Goal: Information Seeking & Learning: Learn about a topic

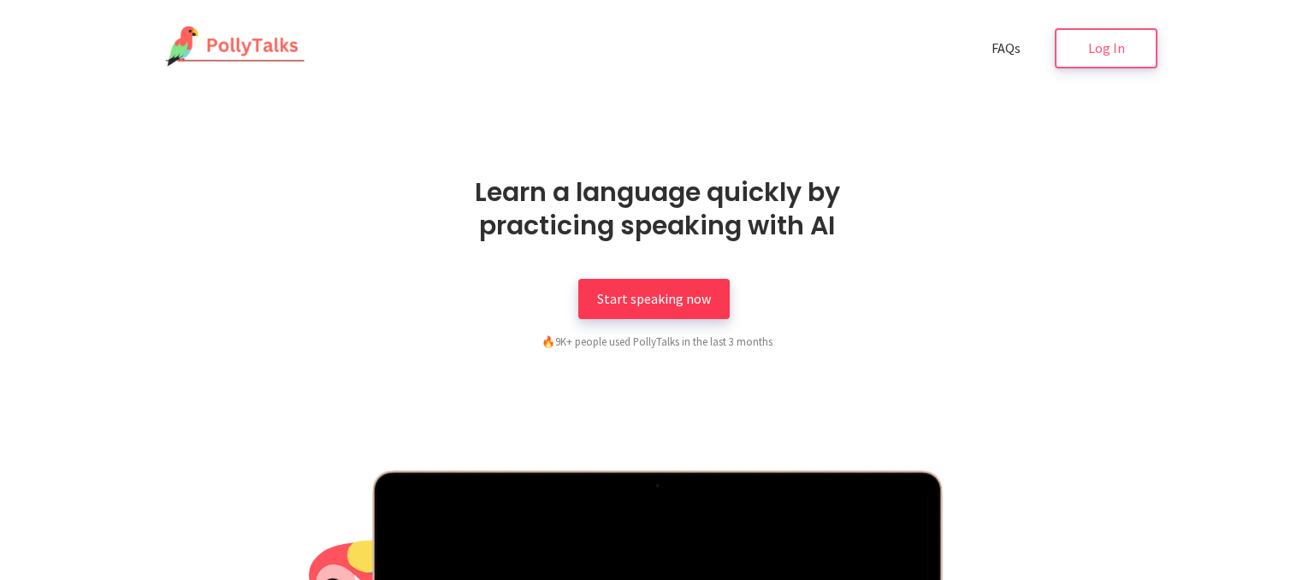
click at [647, 286] on link "Start speaking now" at bounding box center [653, 299] width 151 height 40
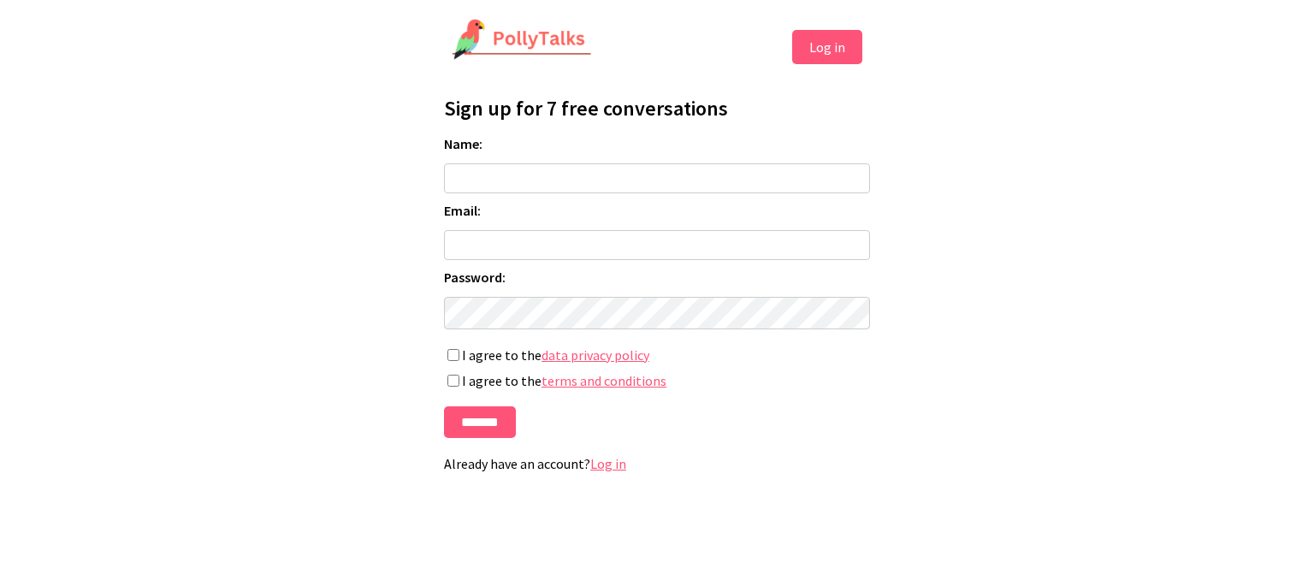
click at [813, 62] on button "Log in" at bounding box center [827, 47] width 70 height 34
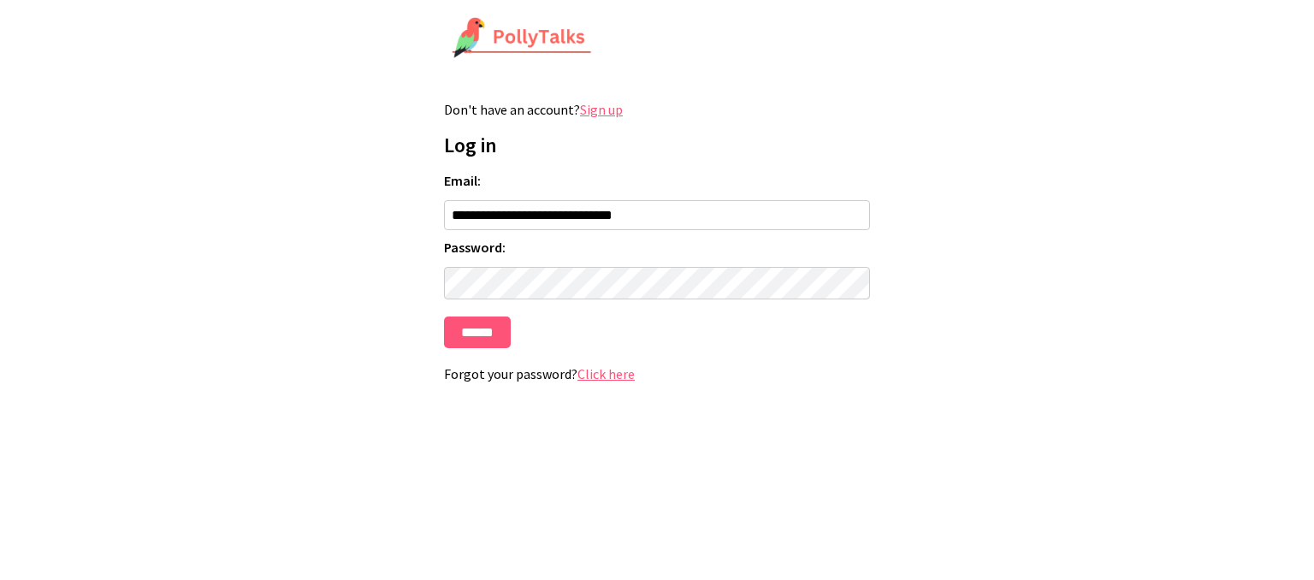
type input "**********"
click at [444, 317] on input "******" at bounding box center [477, 333] width 67 height 32
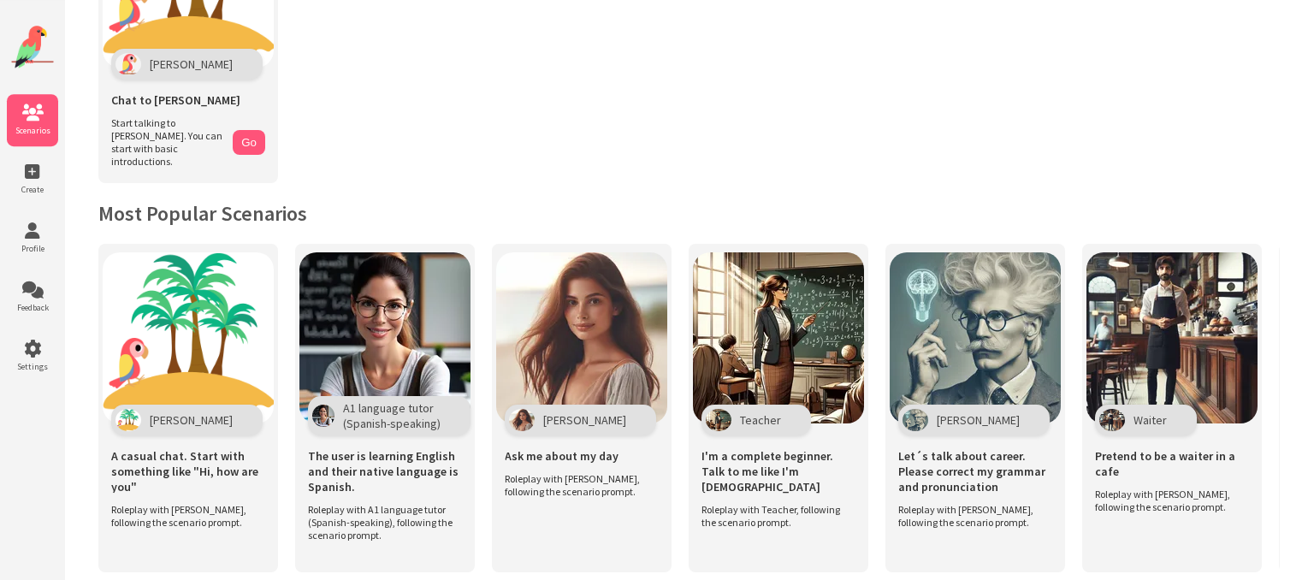
scroll to position [181, 0]
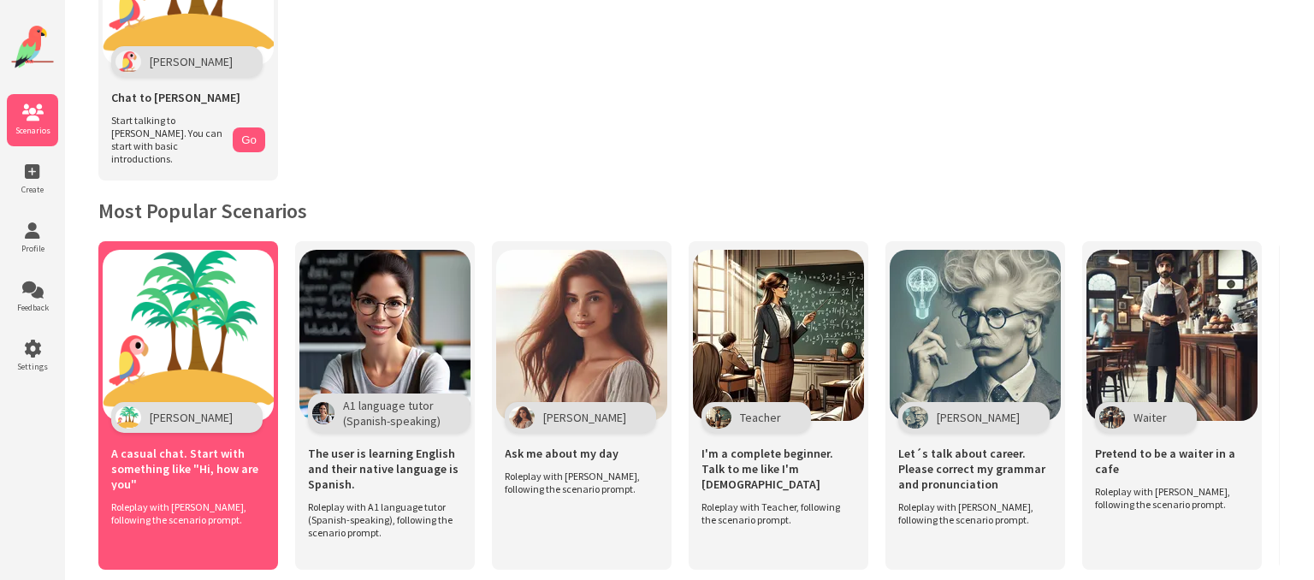
click at [216, 364] on img at bounding box center [188, 335] width 171 height 171
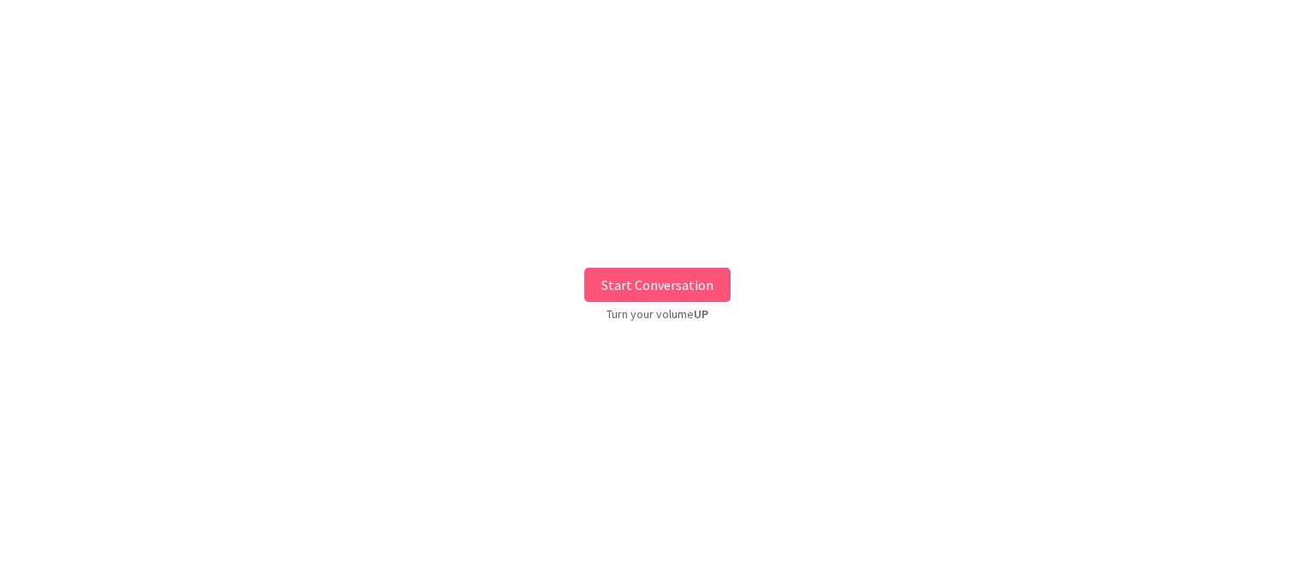
click at [629, 275] on button "Start Conversation" at bounding box center [657, 285] width 146 height 34
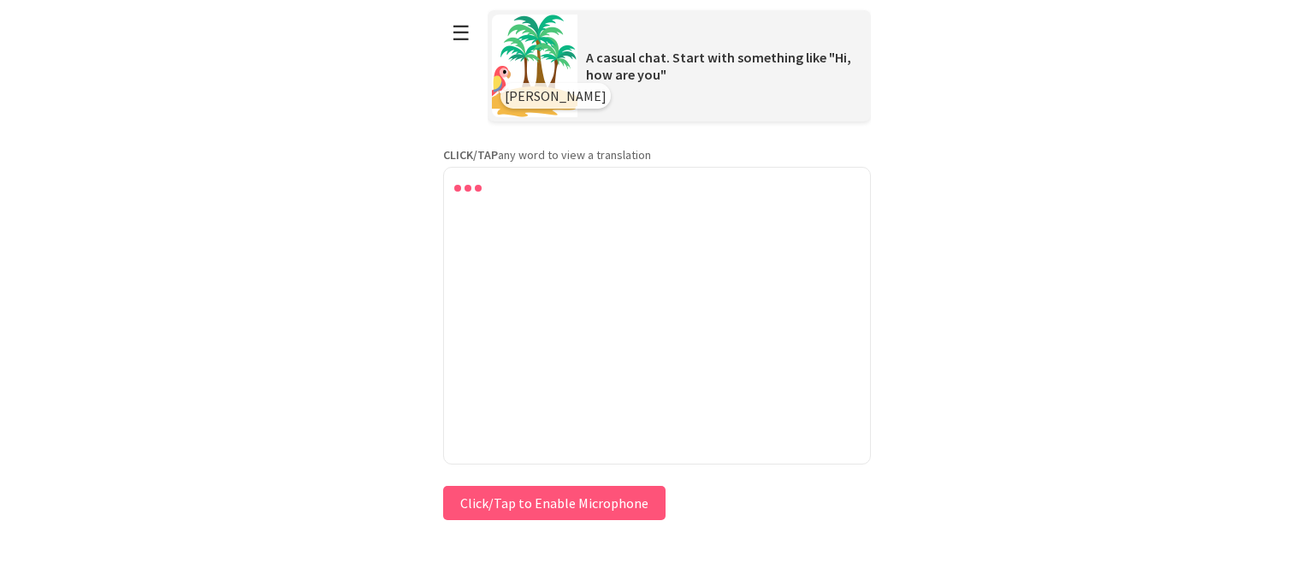
drag, startPoint x: 509, startPoint y: 492, endPoint x: 519, endPoint y: 333, distance: 159.4
click at [514, 484] on div "Press & HOLD to speak Click/Tap to Enable Microphone ↶ Undo Save No voice detec…" at bounding box center [657, 503] width 428 height 43
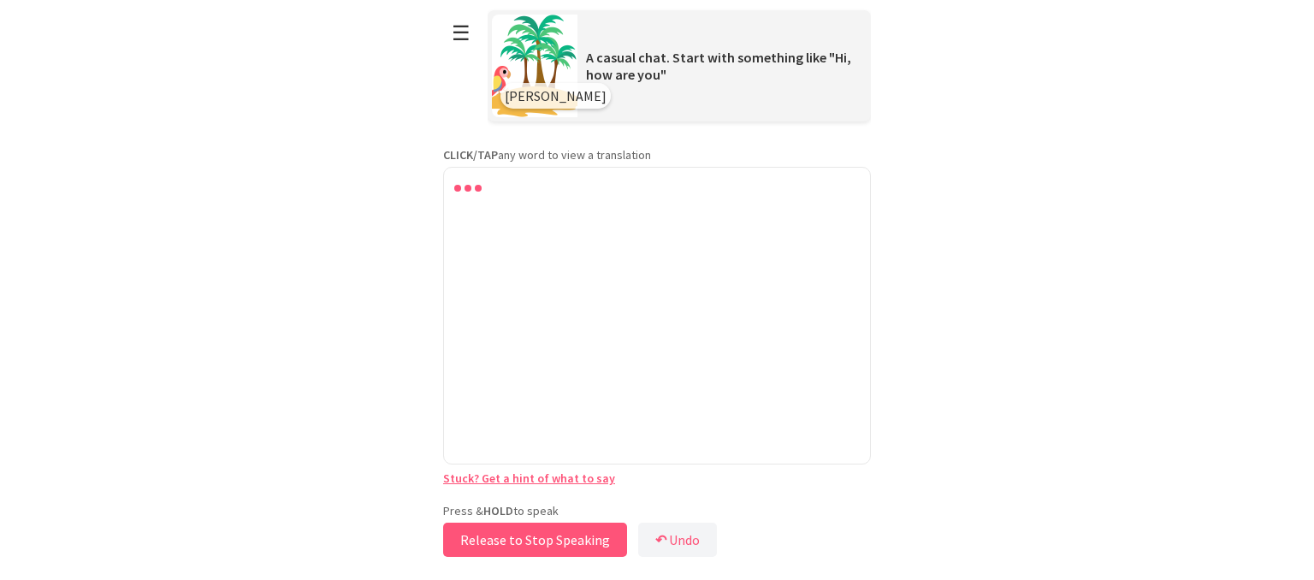
click at [530, 529] on button "Release to Stop Speaking" at bounding box center [535, 540] width 184 height 34
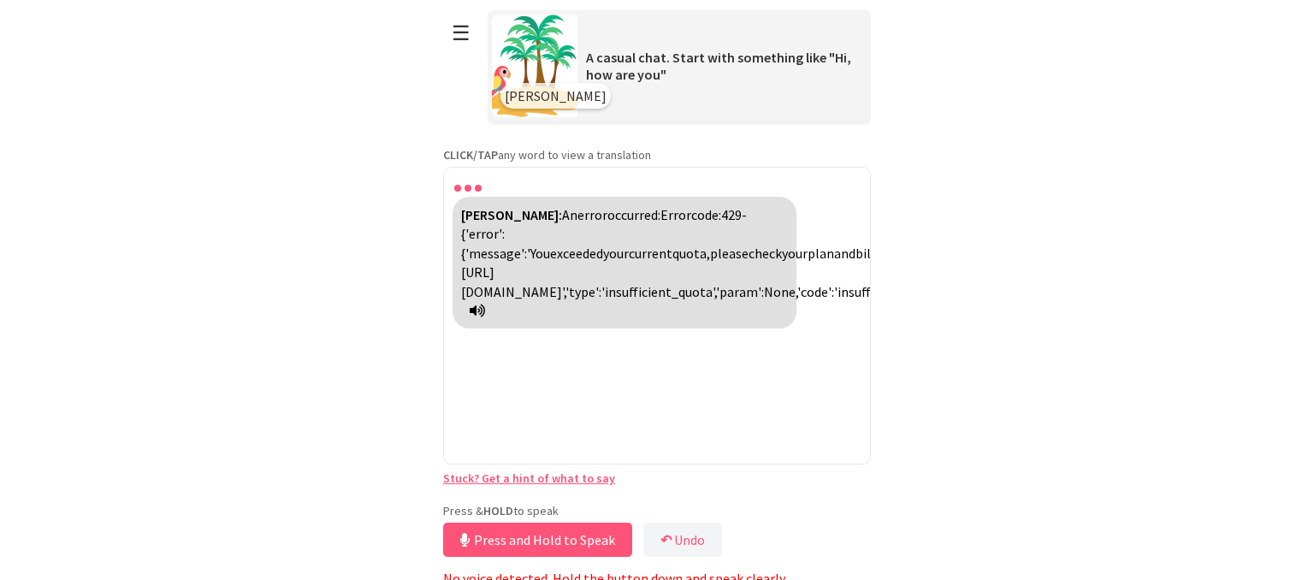
scroll to position [7, 0]
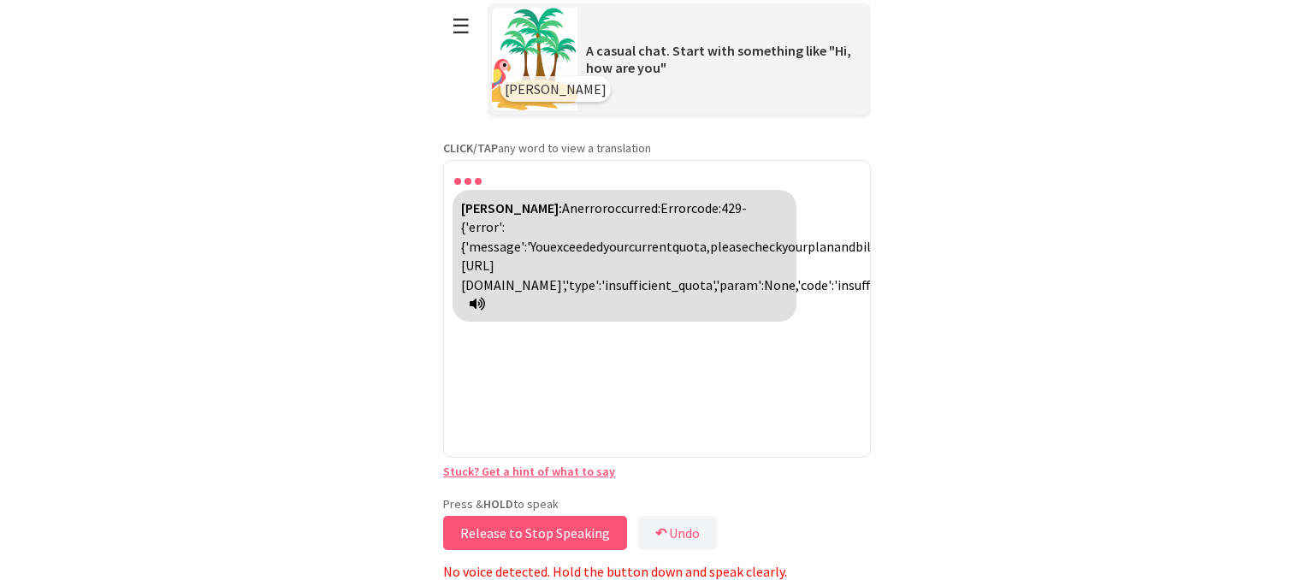
click at [617, 539] on button "Release to Stop Speaking" at bounding box center [535, 533] width 184 height 34
click at [652, 545] on button "↶ Undo" at bounding box center [682, 533] width 79 height 34
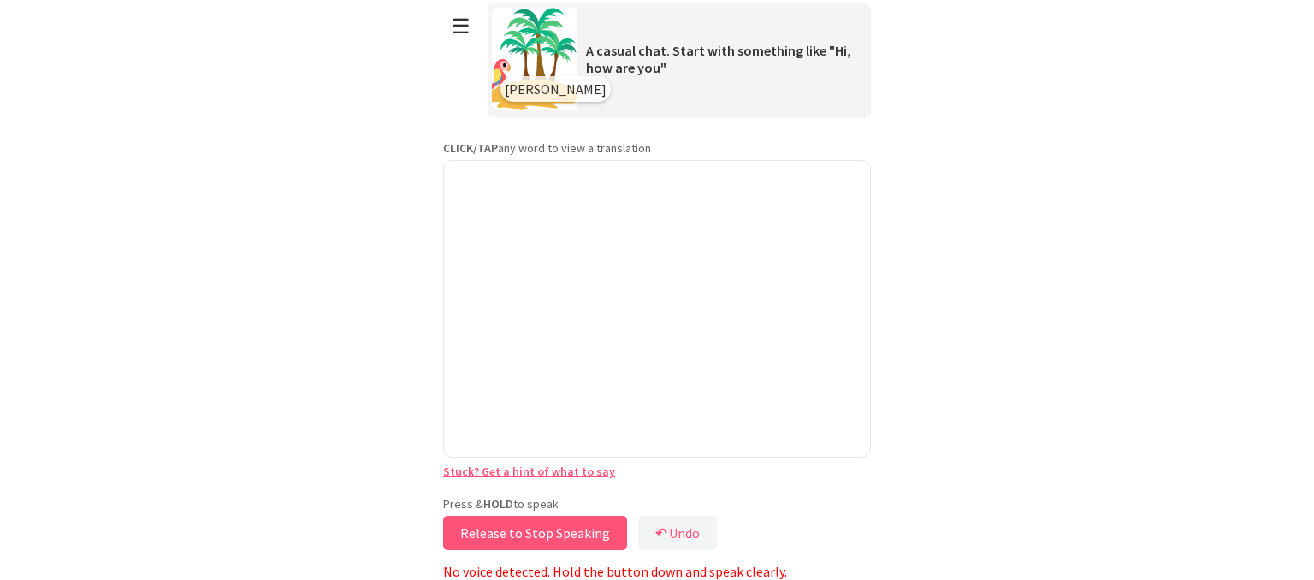
click at [601, 527] on button "Release to Stop Speaking" at bounding box center [535, 533] width 184 height 34
click at [605, 564] on p "No voice detected. Hold the button down and speak clearly." at bounding box center [657, 571] width 428 height 17
click at [652, 547] on button "↶ Undo" at bounding box center [682, 533] width 79 height 34
click at [609, 528] on button "Release to Stop Speaking" at bounding box center [535, 533] width 184 height 34
click at [464, 33] on button "☰" at bounding box center [461, 26] width 36 height 44
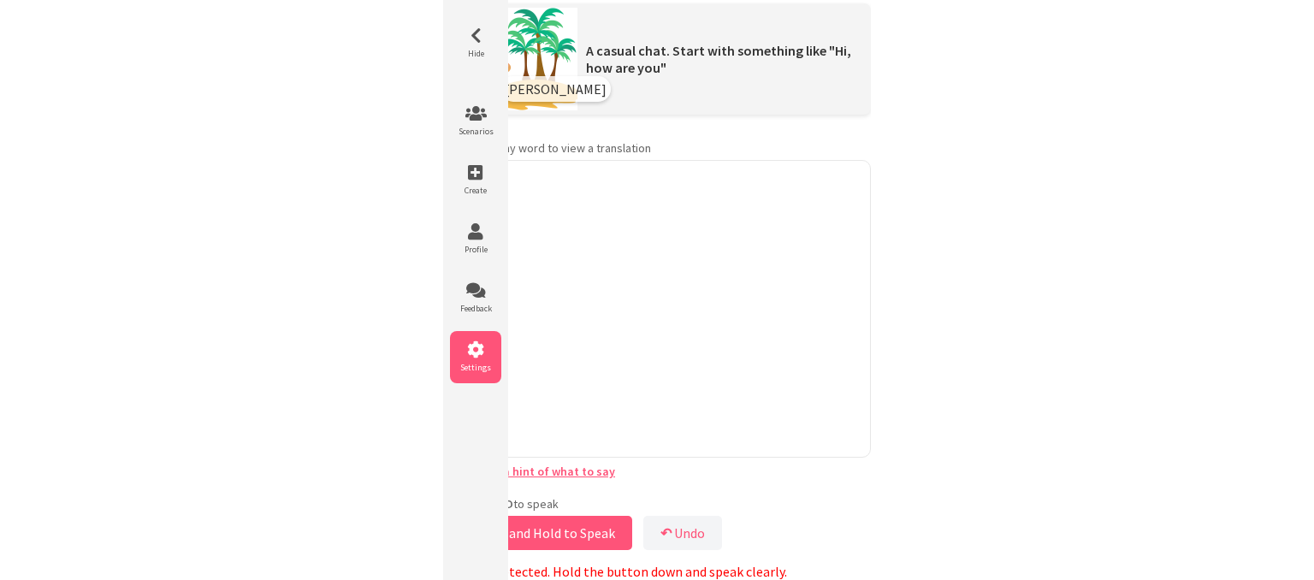
click at [467, 334] on li "Settings" at bounding box center [475, 357] width 51 height 52
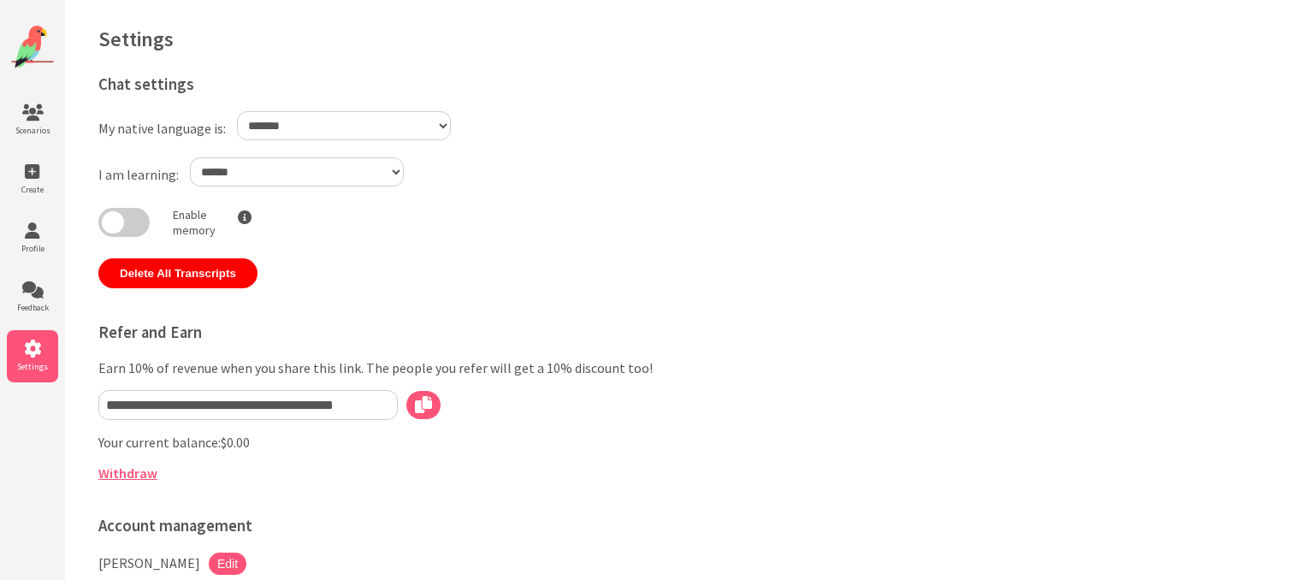
select select "**"
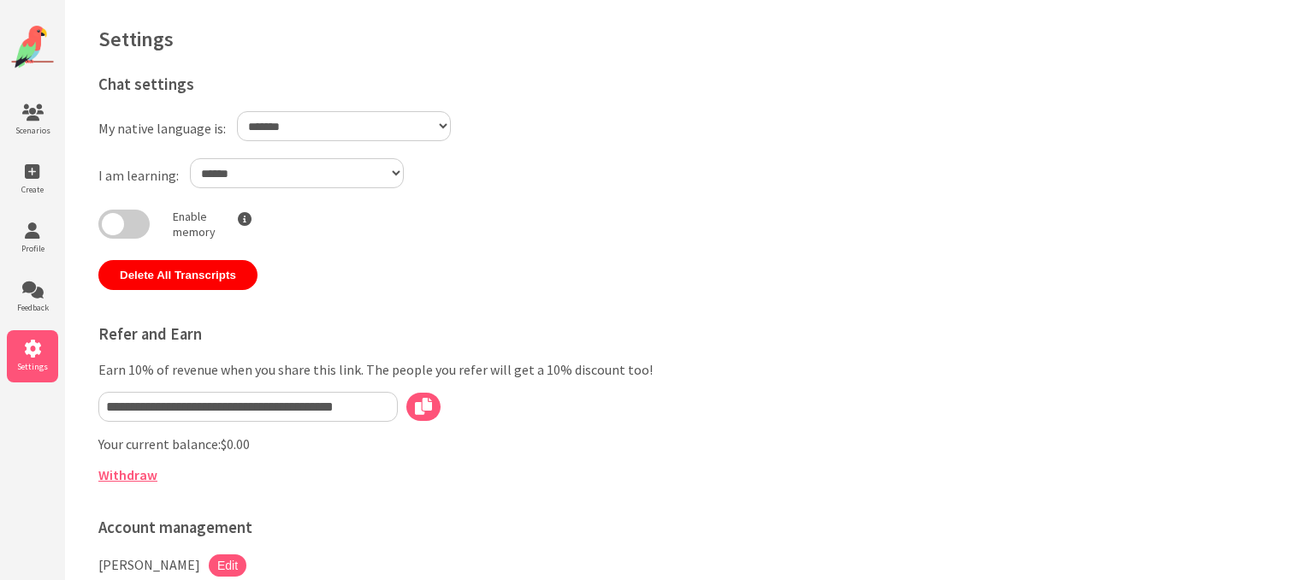
click at [190, 158] on select "**********" at bounding box center [297, 173] width 214 height 30
select select "**"
click option "*******" at bounding box center [0, 0] width 0 height 0
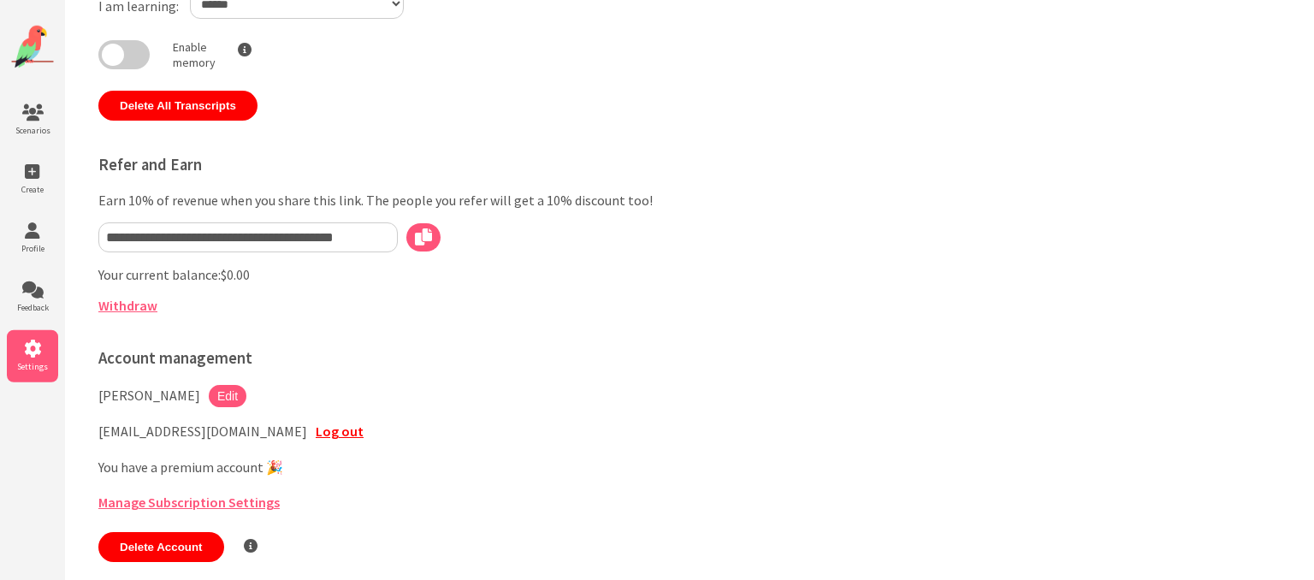
scroll to position [181, 0]
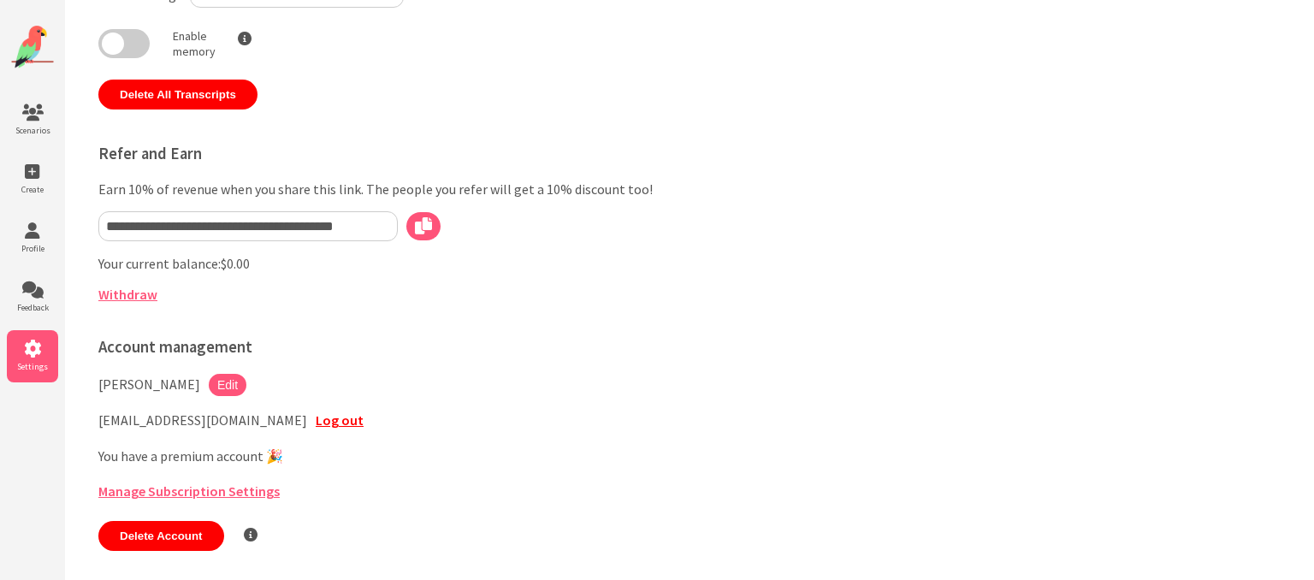
click at [175, 497] on link "Manage Subscription Settings" at bounding box center [188, 490] width 181 height 17
click at [15, 279] on li "Feedback" at bounding box center [32, 297] width 51 height 52
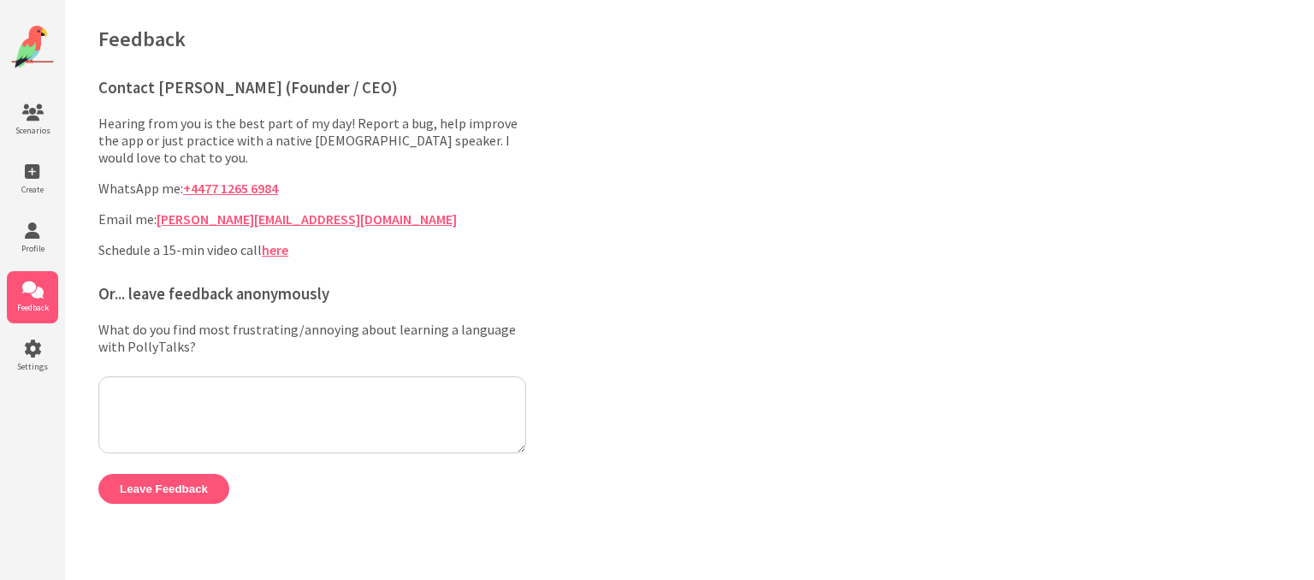
click at [15, 311] on li "Feedback" at bounding box center [32, 297] width 51 height 52
click at [15, 340] on icon at bounding box center [32, 348] width 51 height 17
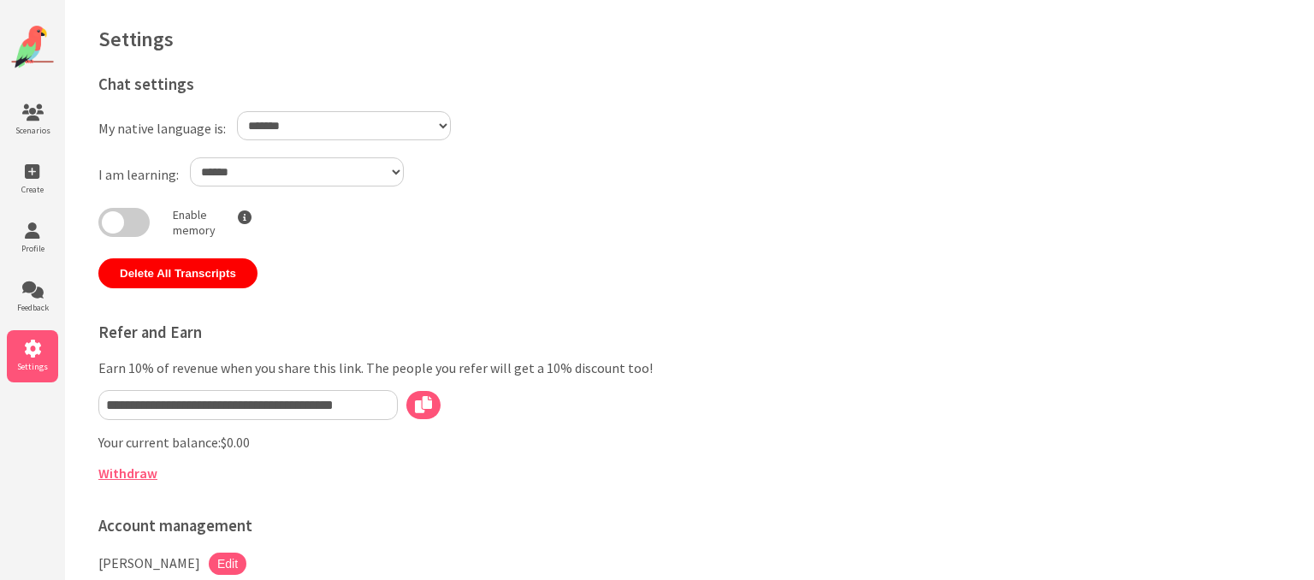
select select "**"
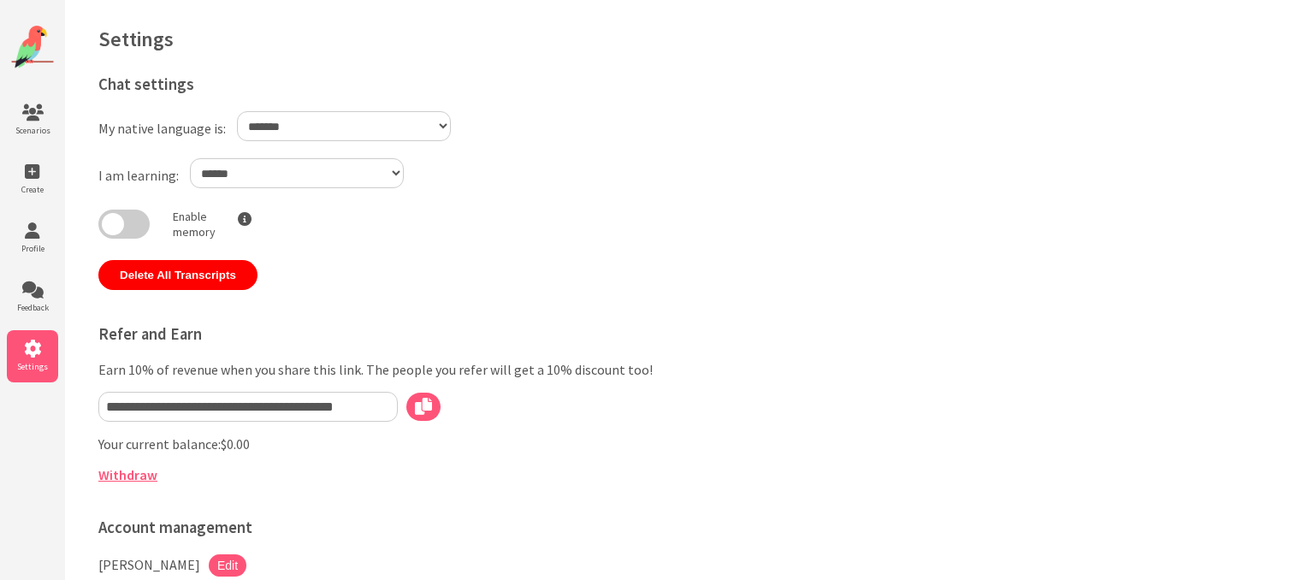
click at [48, 50] on img at bounding box center [32, 47] width 43 height 43
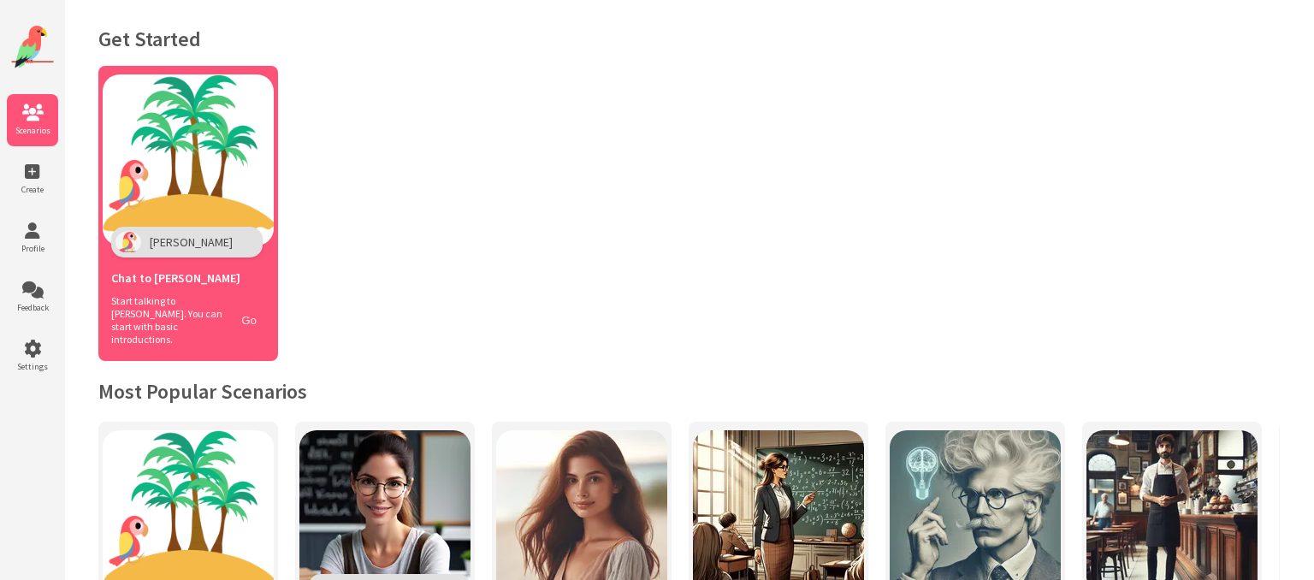
click at [249, 308] on button "Go" at bounding box center [249, 320] width 33 height 25
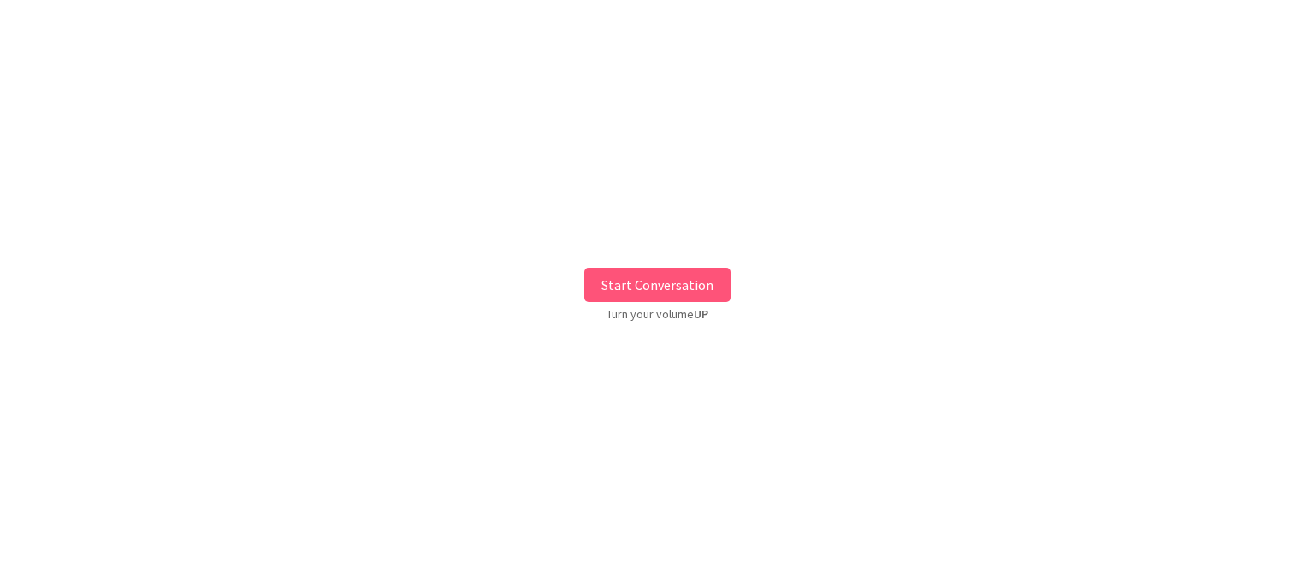
click at [701, 289] on button "Start Conversation" at bounding box center [657, 285] width 146 height 34
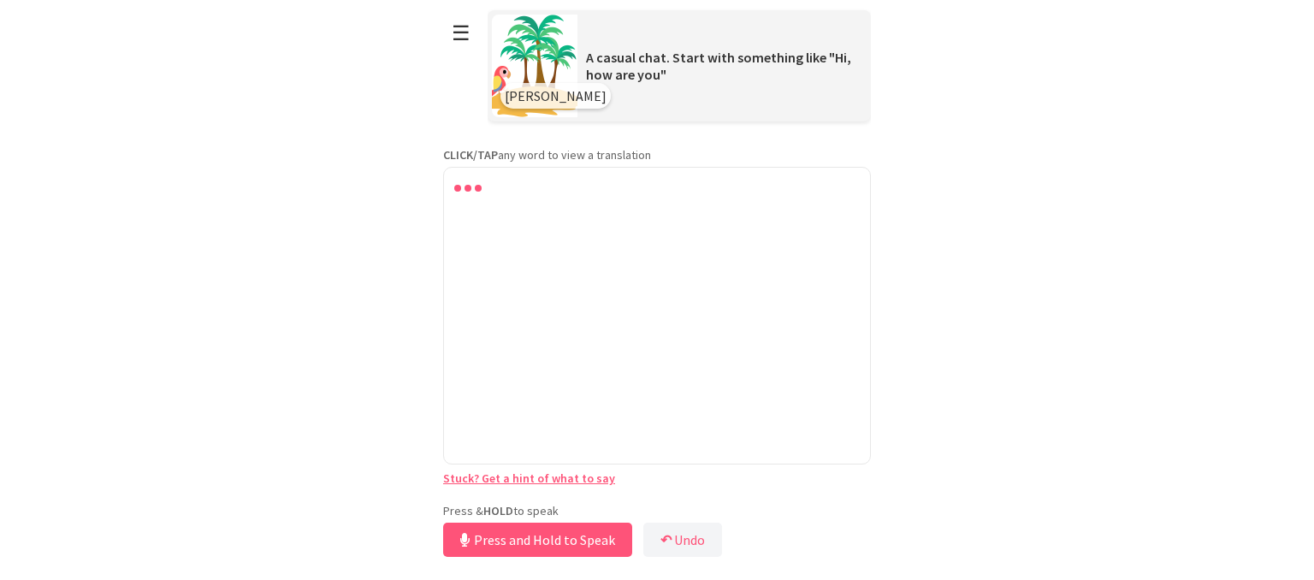
drag, startPoint x: 532, startPoint y: 492, endPoint x: 532, endPoint y: 506, distance: 14.5
click at [532, 506] on div "Press & HOLD to speak Press and Hold to Speak ↶ Undo Save No voice detected. Ho…" at bounding box center [657, 532] width 428 height 58
click at [532, 506] on p "Press & HOLD to speak" at bounding box center [657, 510] width 428 height 15
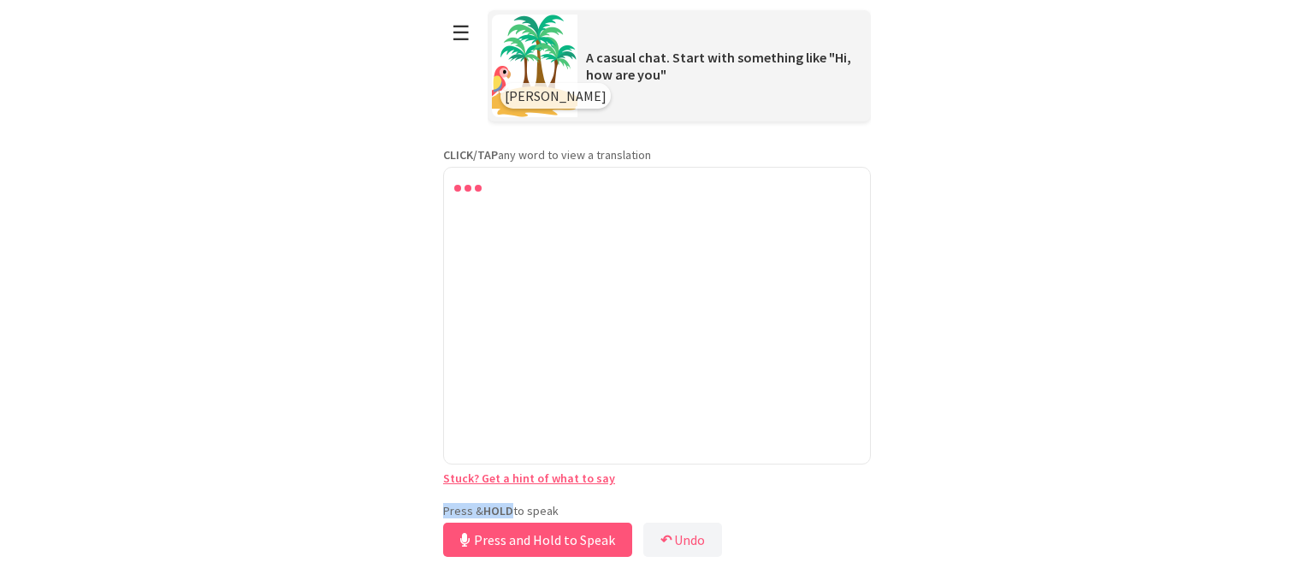
click at [532, 506] on p "Press & HOLD to speak" at bounding box center [657, 510] width 428 height 15
click at [381, 507] on html "**********" at bounding box center [657, 290] width 1314 height 580
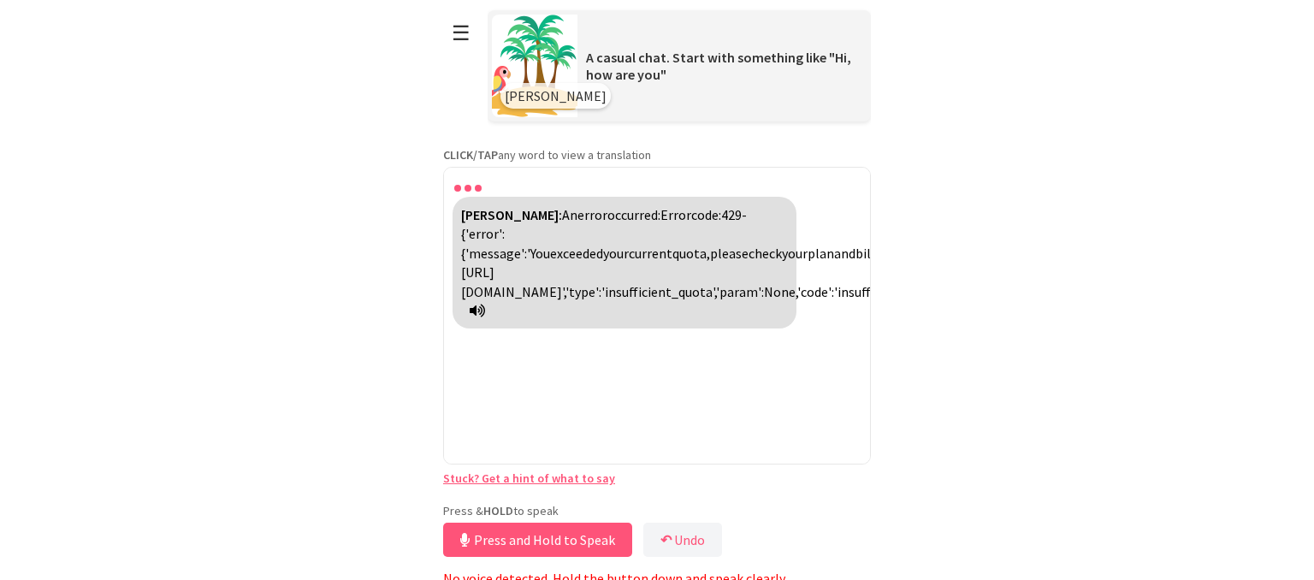
click at [485, 317] on icon at bounding box center [477, 311] width 15 height 14
click at [530, 532] on button "Release to Stop Speaking" at bounding box center [535, 540] width 184 height 34
click at [488, 388] on div "Polly: An error occurred: Error code: 429 - {'error': {'message': 'You exceeded…" at bounding box center [657, 316] width 428 height 298
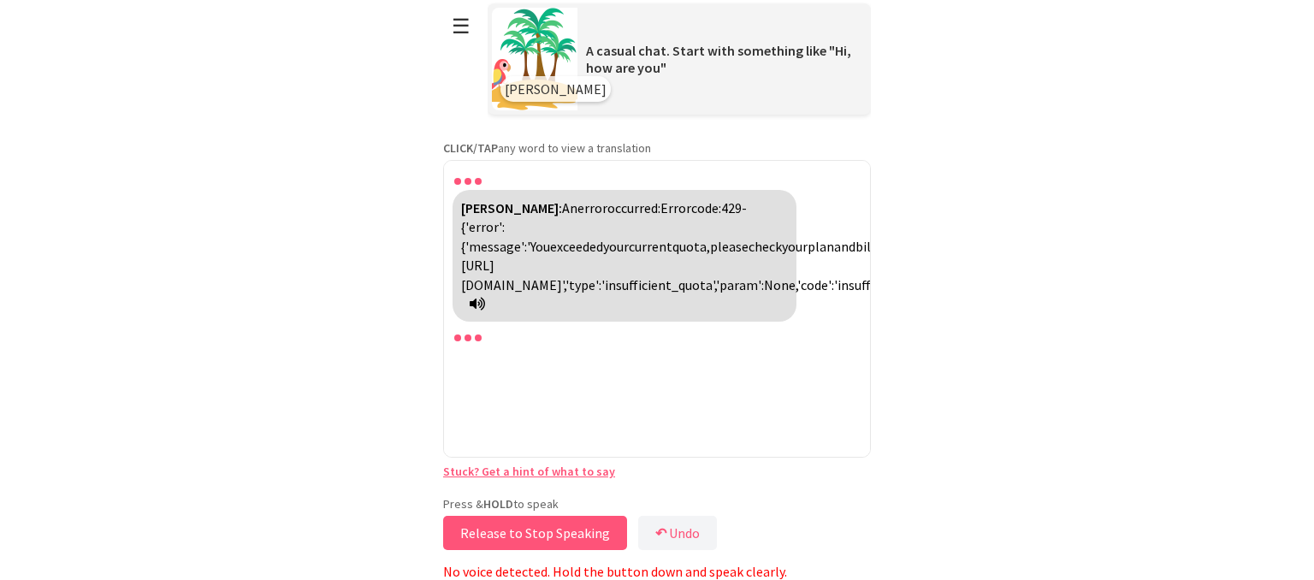
click at [486, 523] on button "Release to Stop Speaking" at bounding box center [535, 533] width 184 height 34
click at [488, 525] on button "Release to Stop Speaking" at bounding box center [535, 533] width 184 height 34
click at [572, 465] on link "Stuck? Get a hint of what to say" at bounding box center [529, 471] width 172 height 15
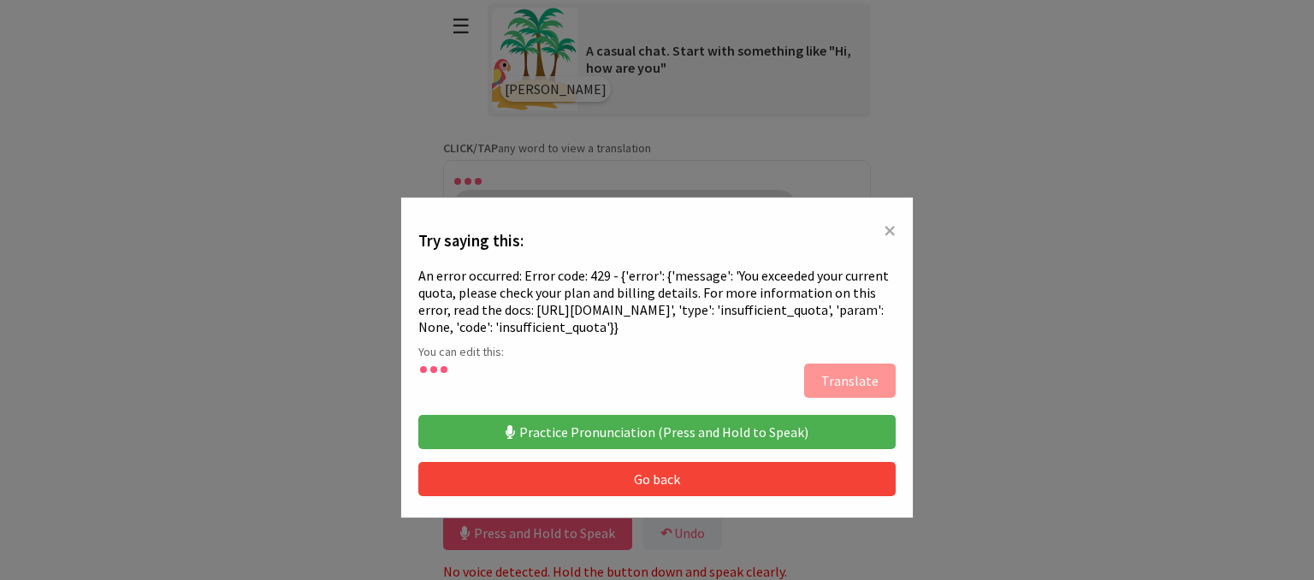
click at [800, 370] on div "× Try saying this: An error occurred: Error code: 429 - {'error': {'message': '…" at bounding box center [656, 357] width 513 height 321
type textarea "**********"
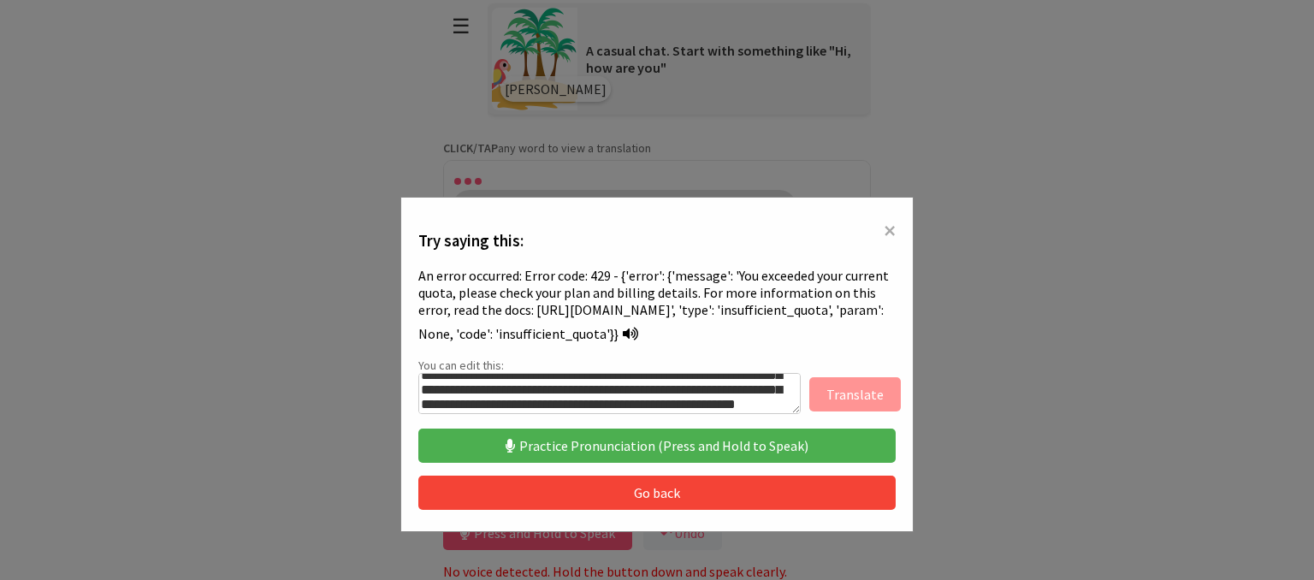
scroll to position [66, 0]
click at [769, 483] on button "Go back" at bounding box center [656, 493] width 477 height 34
